Goal: Browse casually

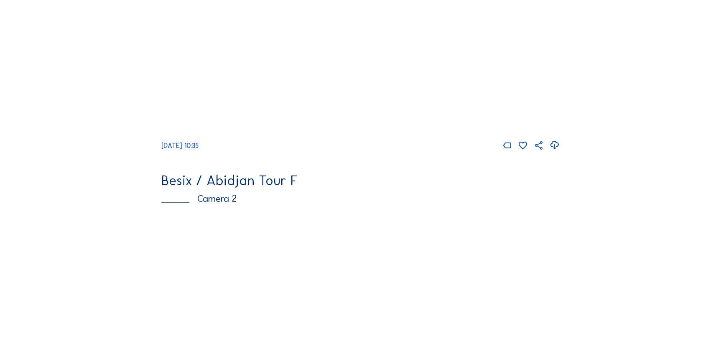
scroll to position [304, 0]
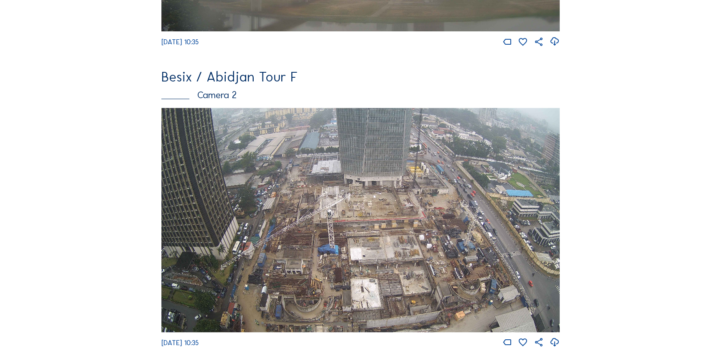
click at [368, 201] on img at bounding box center [360, 220] width 399 height 225
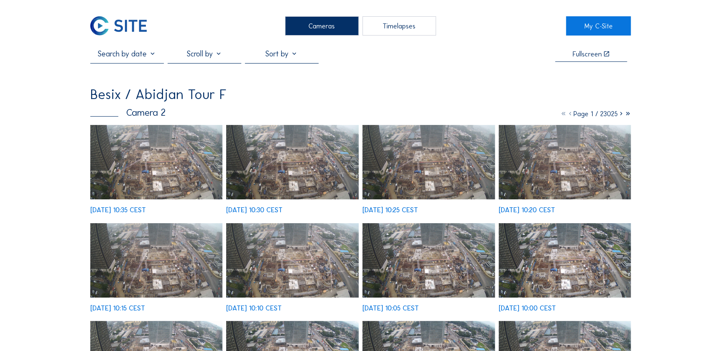
click at [164, 138] on img at bounding box center [156, 162] width 133 height 74
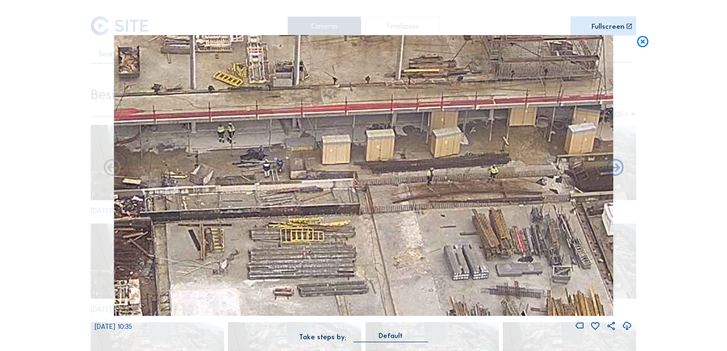
drag, startPoint x: 375, startPoint y: 200, endPoint x: 421, endPoint y: 170, distance: 54.7
click at [421, 170] on img at bounding box center [364, 175] width 500 height 281
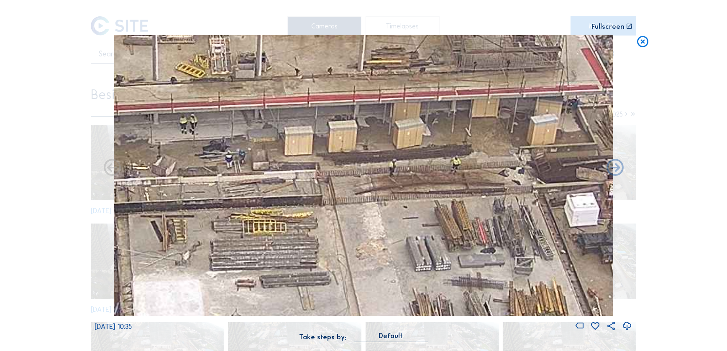
drag, startPoint x: 350, startPoint y: 184, endPoint x: 284, endPoint y: 184, distance: 65.6
click at [283, 184] on img at bounding box center [364, 175] width 500 height 281
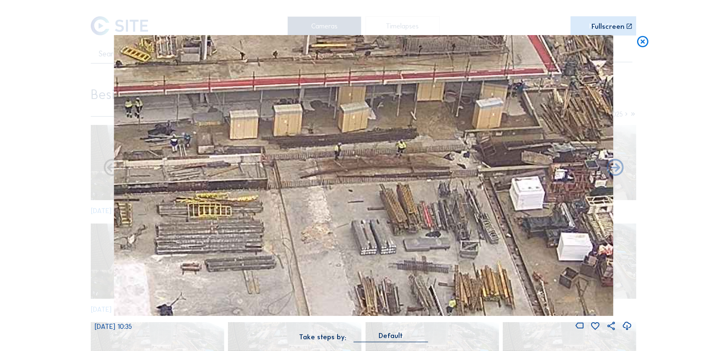
drag, startPoint x: 452, startPoint y: 197, endPoint x: 450, endPoint y: 181, distance: 16.4
click at [450, 181] on img at bounding box center [364, 175] width 500 height 281
drag, startPoint x: 335, startPoint y: 179, endPoint x: 371, endPoint y: 173, distance: 36.4
click at [371, 173] on img at bounding box center [364, 175] width 500 height 281
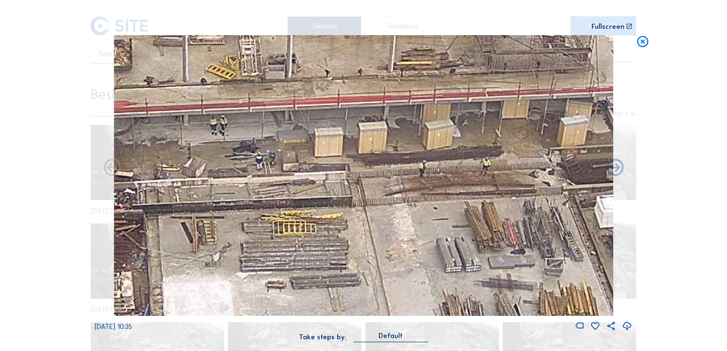
drag, startPoint x: 383, startPoint y: 195, endPoint x: 356, endPoint y: 216, distance: 34.3
click at [356, 216] on img at bounding box center [364, 175] width 500 height 281
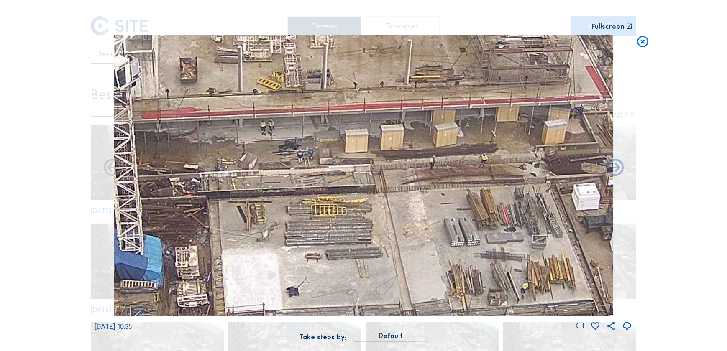
click at [352, 218] on img at bounding box center [364, 175] width 500 height 281
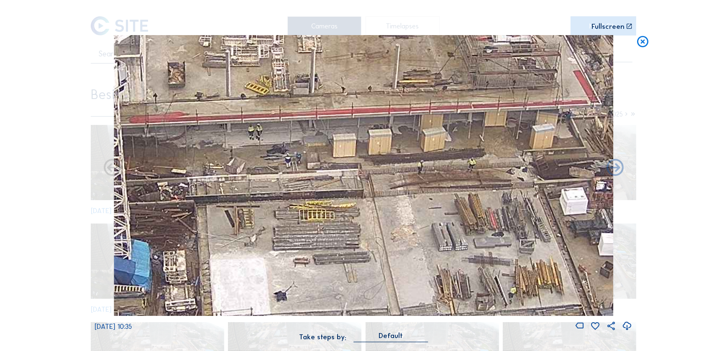
drag, startPoint x: 481, startPoint y: 177, endPoint x: 468, endPoint y: 181, distance: 13.4
click at [468, 181] on img at bounding box center [364, 175] width 500 height 281
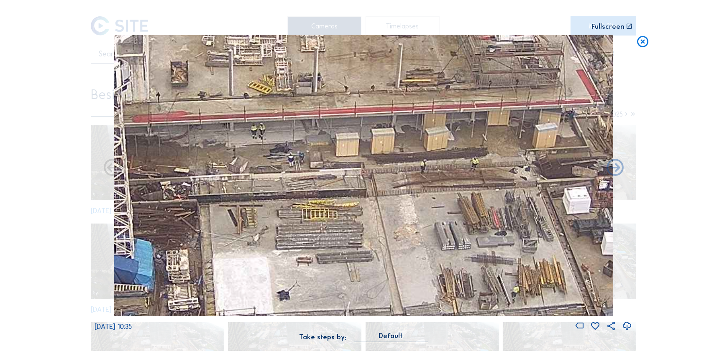
drag, startPoint x: 426, startPoint y: 190, endPoint x: 417, endPoint y: 193, distance: 9.7
click at [417, 193] on img at bounding box center [364, 175] width 500 height 281
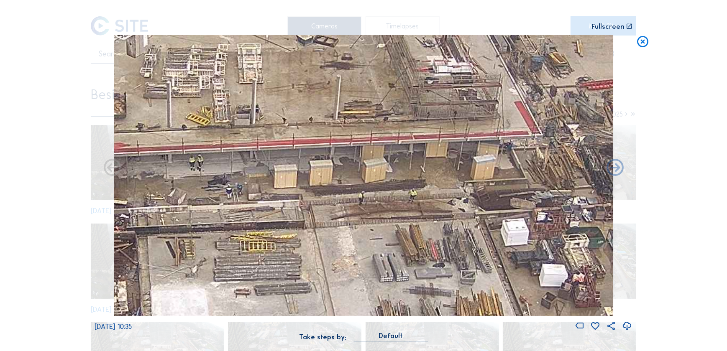
drag, startPoint x: 391, startPoint y: 213, endPoint x: 331, endPoint y: 244, distance: 67.9
click at [331, 244] on img at bounding box center [364, 175] width 500 height 281
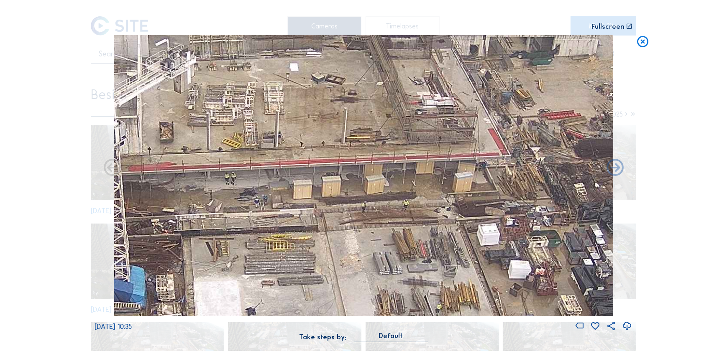
drag, startPoint x: 334, startPoint y: 238, endPoint x: 348, endPoint y: 241, distance: 13.7
click at [348, 241] on img at bounding box center [364, 175] width 500 height 281
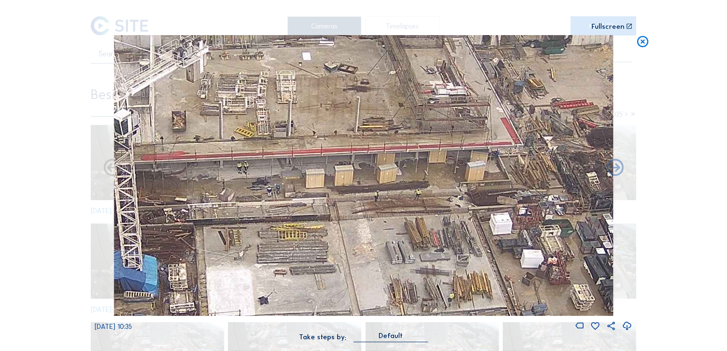
drag, startPoint x: 350, startPoint y: 235, endPoint x: 365, endPoint y: 221, distance: 20.4
click at [365, 221] on img at bounding box center [364, 175] width 500 height 281
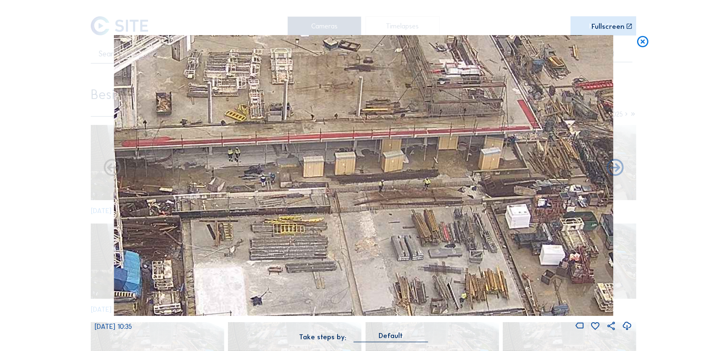
drag, startPoint x: 363, startPoint y: 232, endPoint x: 365, endPoint y: 223, distance: 9.3
click at [365, 223] on img at bounding box center [364, 175] width 500 height 281
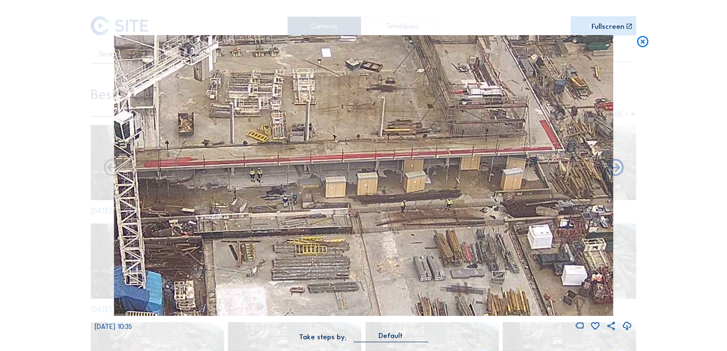
drag, startPoint x: 359, startPoint y: 172, endPoint x: 380, endPoint y: 202, distance: 36.1
click at [380, 202] on img at bounding box center [364, 175] width 500 height 281
